Goal: Navigation & Orientation: Go to known website

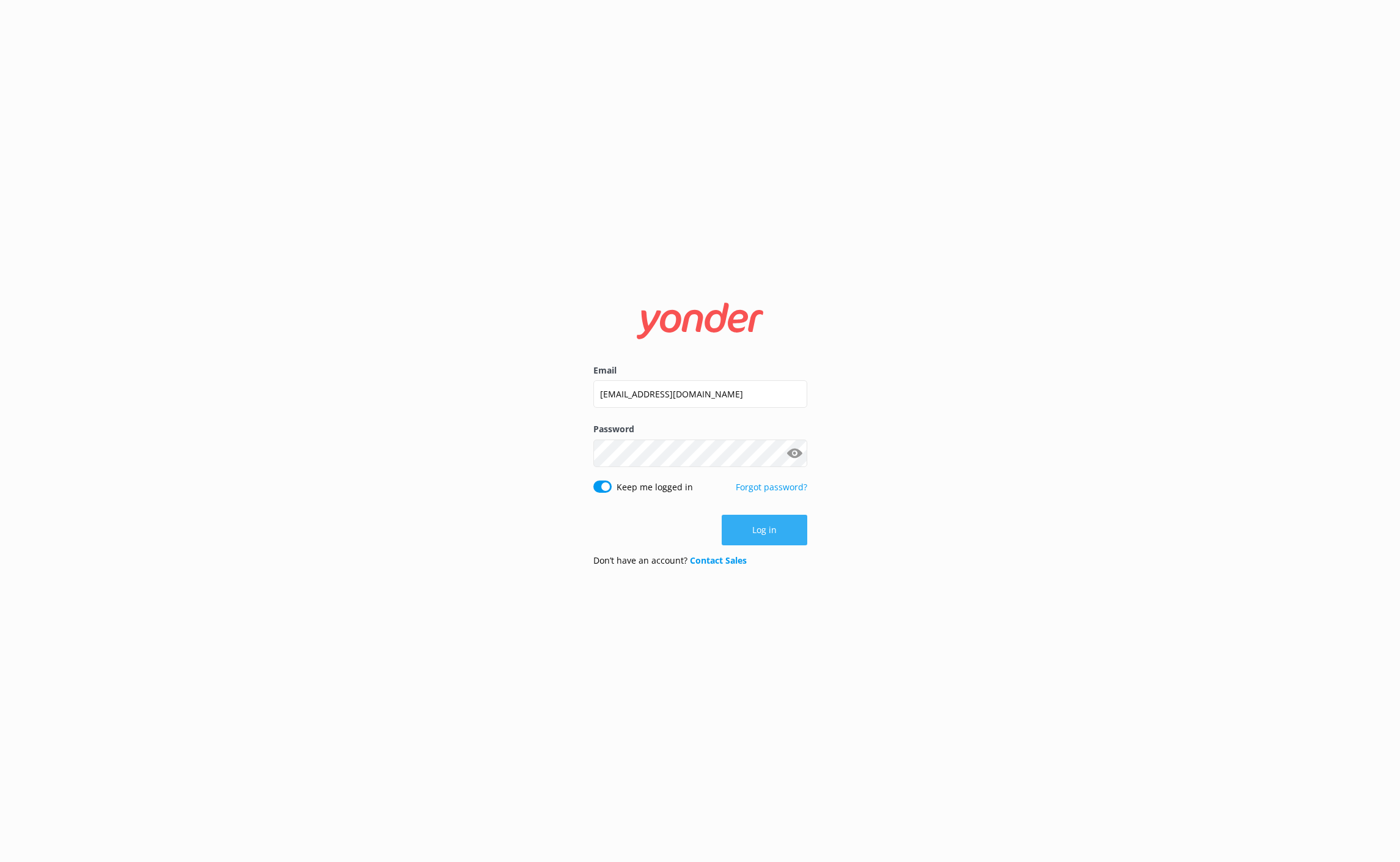
click at [769, 527] on button "Log in" at bounding box center [765, 530] width 86 height 31
